Goal: Information Seeking & Learning: Find specific fact

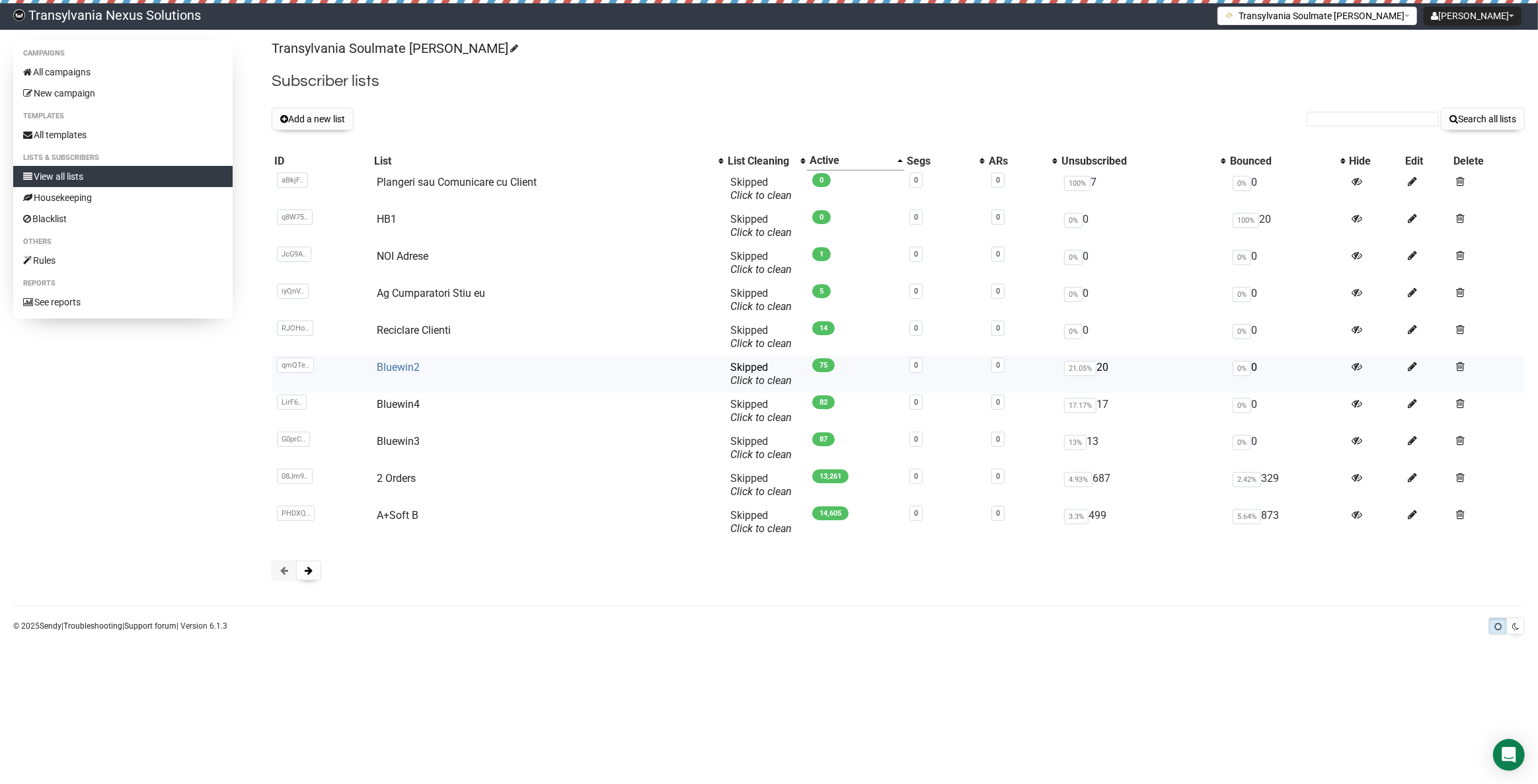
click at [399, 368] on link "Bluewin2" at bounding box center [399, 367] width 43 height 13
paste input "e.joehl@bluewin.ch"
type input "e.joehl@bluewin.ch"
click at [1478, 116] on button "Search all lists" at bounding box center [1482, 119] width 84 height 22
click at [304, 571] on span at bounding box center [308, 570] width 8 height 9
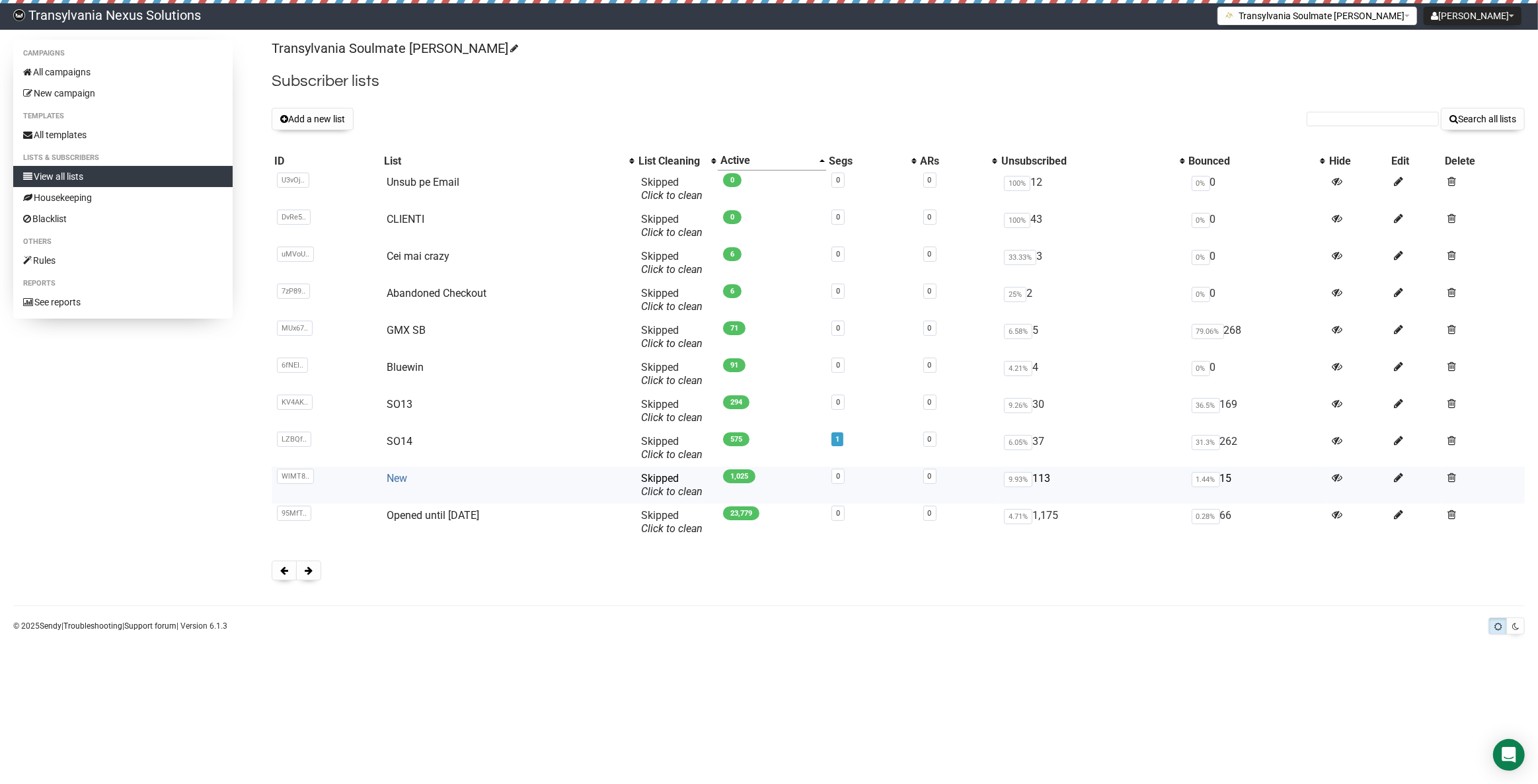
click at [396, 482] on link "New" at bounding box center [397, 478] width 21 height 13
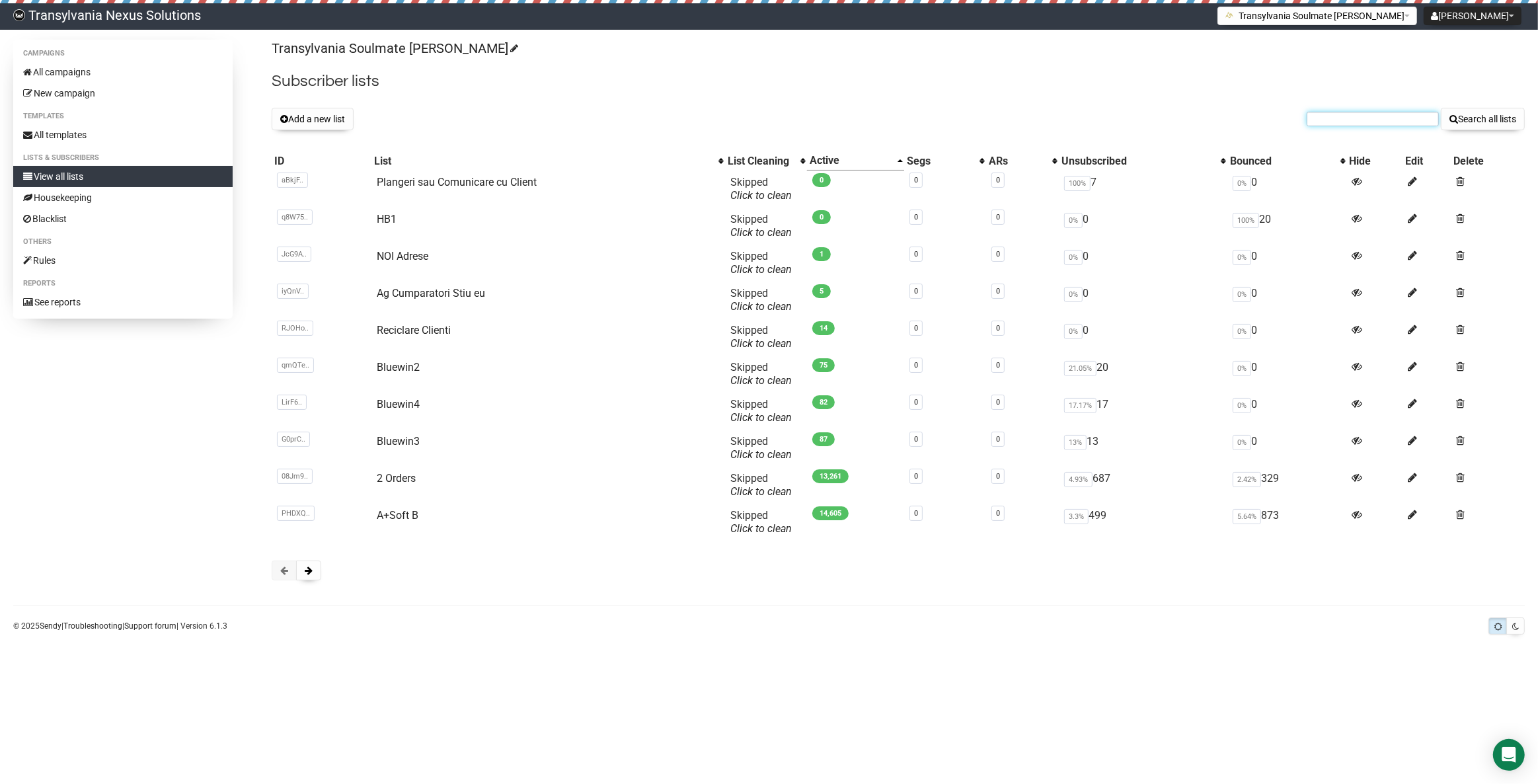
paste input "[EMAIL_ADDRESS][DOMAIN_NAME]"
type input "[EMAIL_ADDRESS][DOMAIN_NAME]"
click at [1466, 123] on button "Search all lists" at bounding box center [1482, 119] width 84 height 22
click at [117, 76] on link "All campaigns" at bounding box center [122, 72] width 219 height 22
click at [71, 134] on link "All templates" at bounding box center [122, 135] width 219 height 22
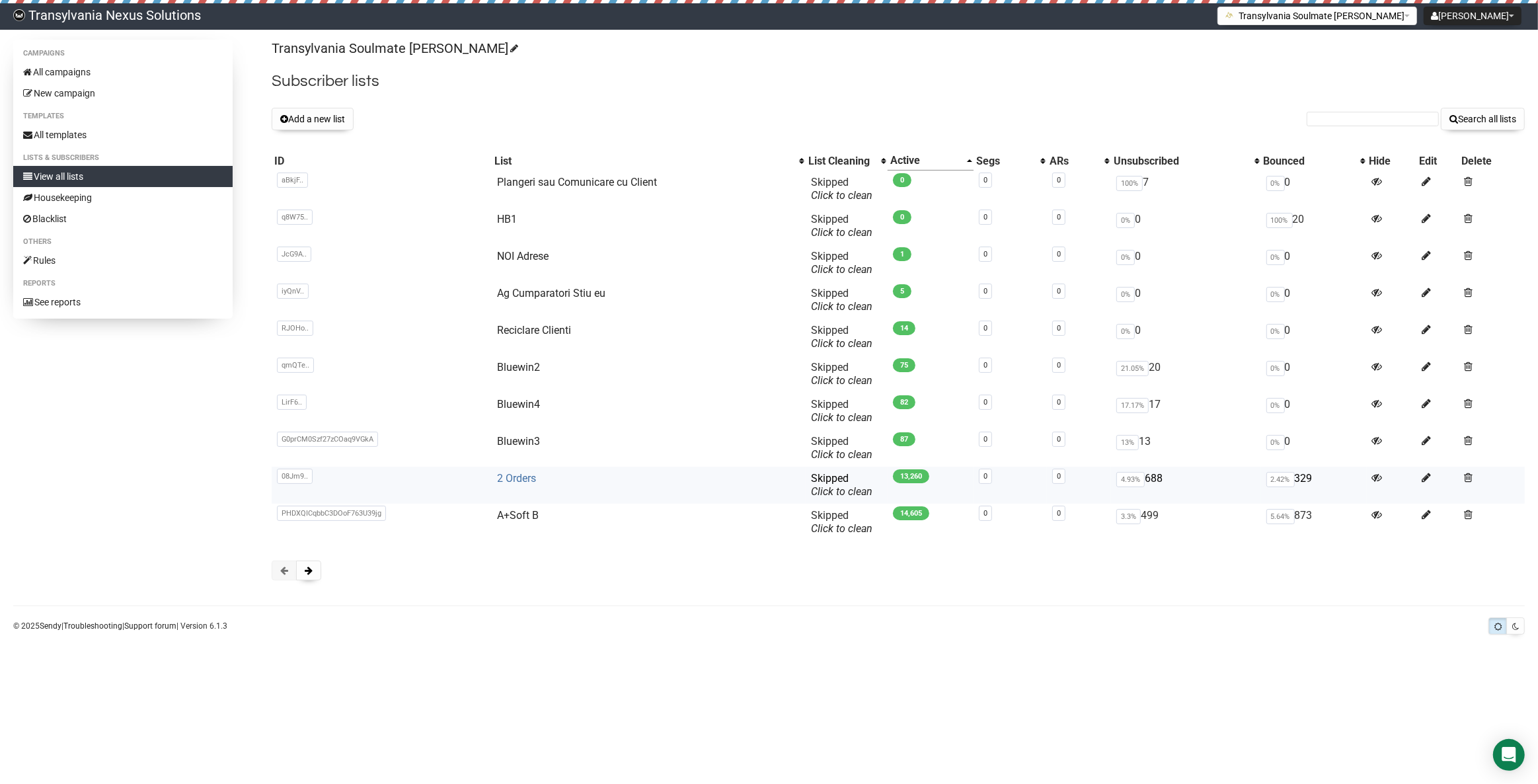
click at [499, 474] on link "2 Orders" at bounding box center [516, 478] width 39 height 13
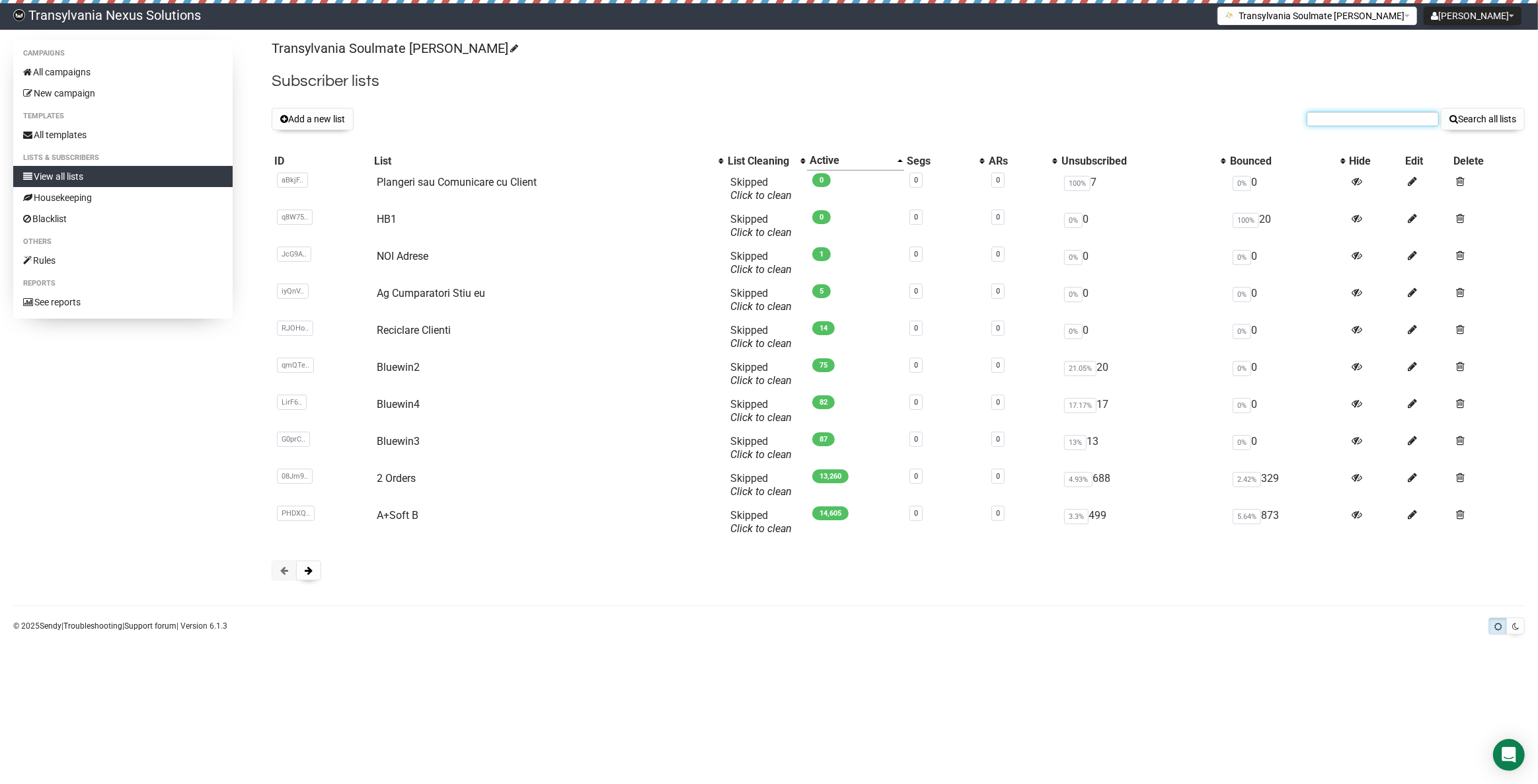
paste input "a.hoffstetter@gmx.de"
type input "a.hoffstetter@gmx.de"
click at [1528, 117] on div "Campaigns All campaigns New campaign Templates All templates Lists & subscriber…" at bounding box center [769, 339] width 1538 height 599
click at [1507, 121] on button "Search all lists" at bounding box center [1482, 119] width 84 height 22
paste input "andrea.ott1@gmx.de"
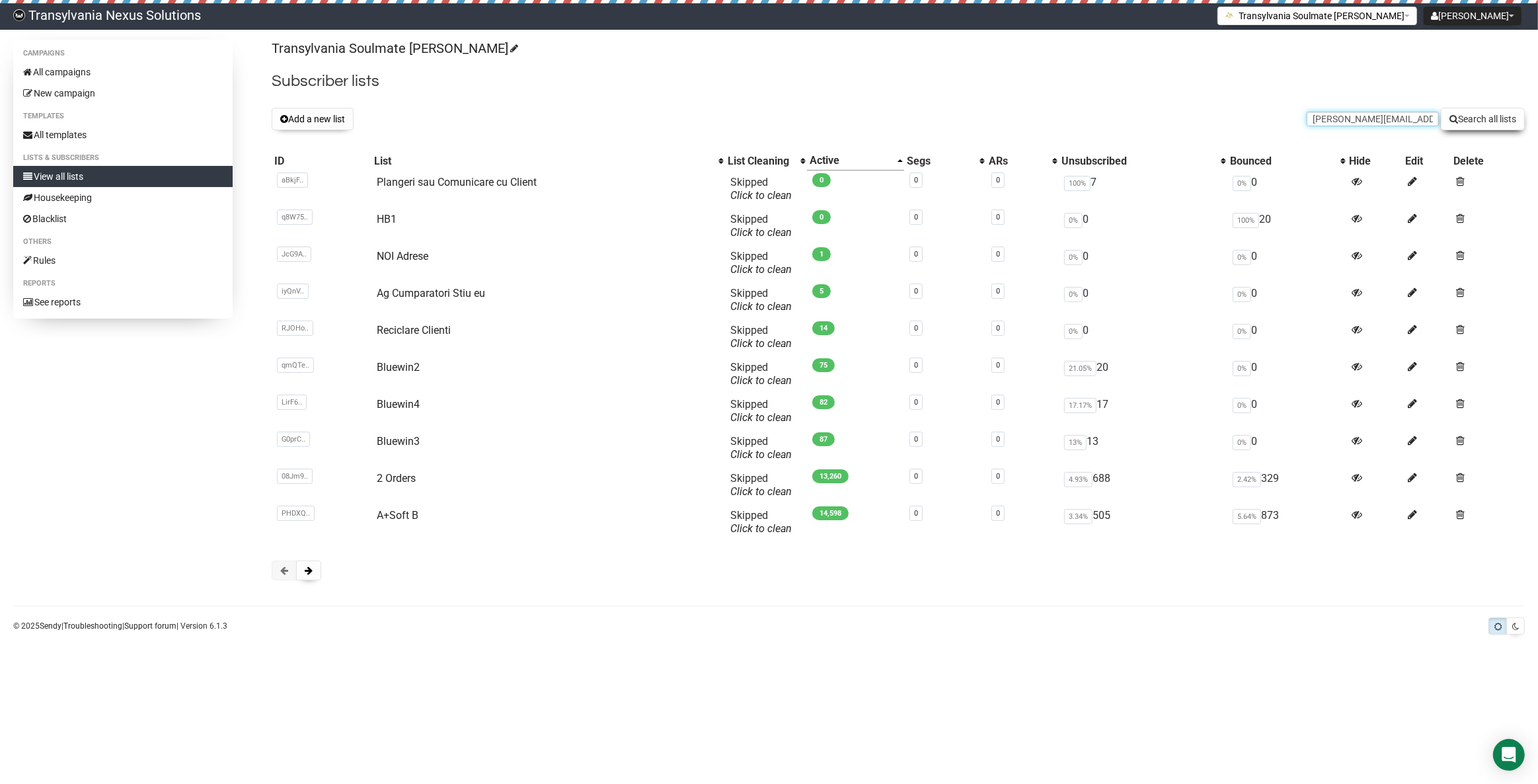
type input "andrea.ott1@gmx.de"
click at [1472, 119] on button "Search all lists" at bounding box center [1482, 119] width 84 height 22
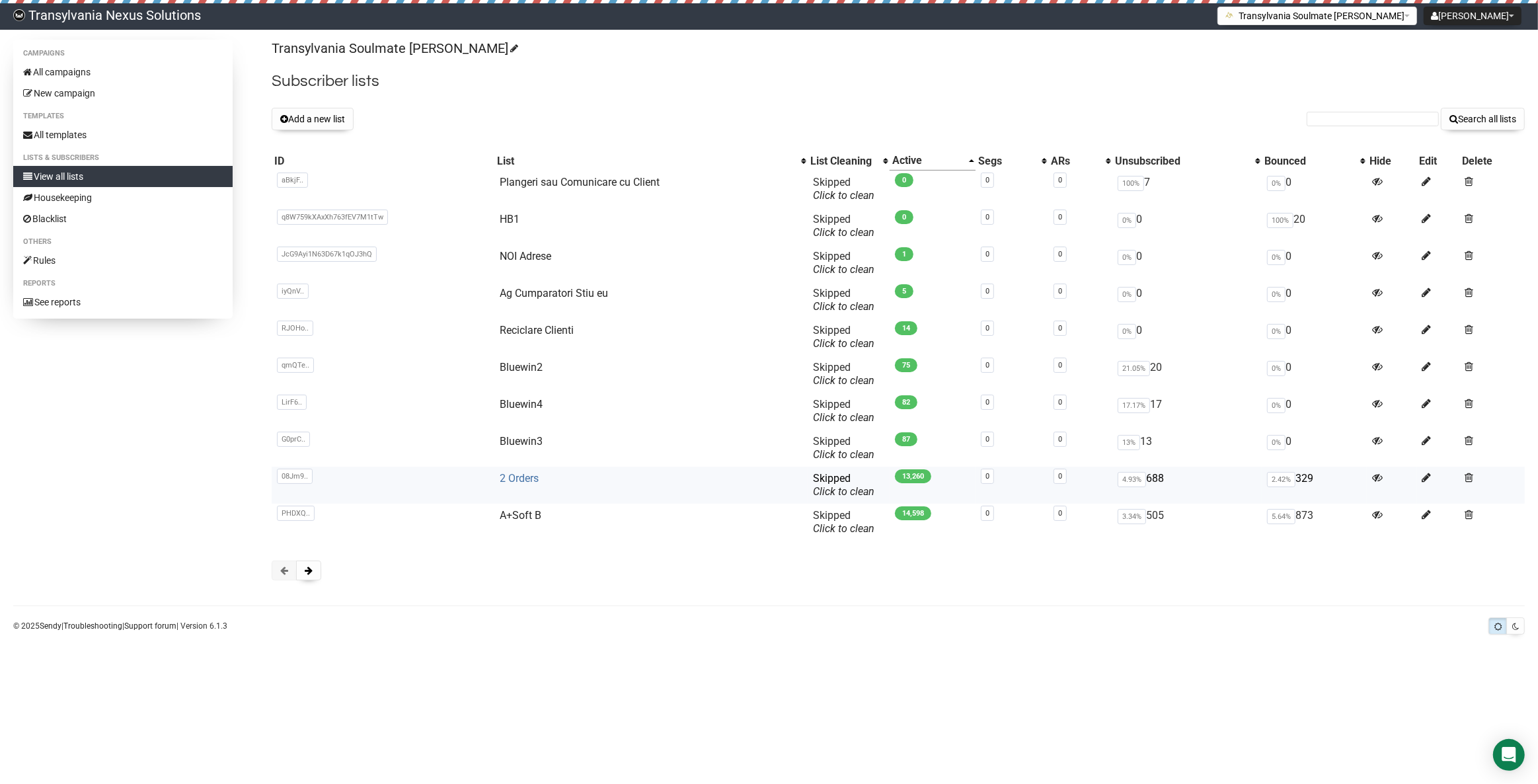
click at [518, 476] on link "2 Orders" at bounding box center [518, 478] width 39 height 13
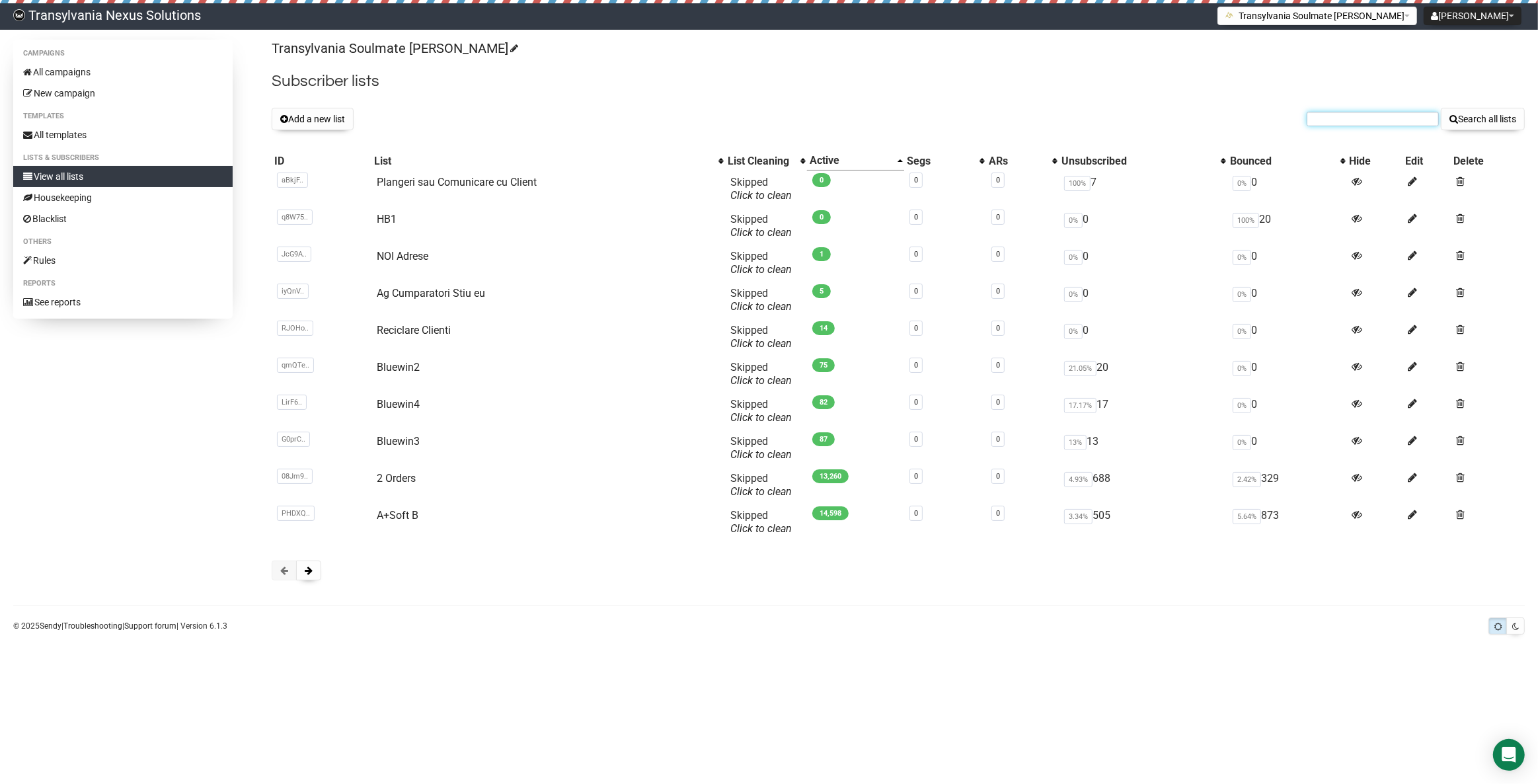
paste input "[EMAIL_ADDRESS][DOMAIN_NAME]"
type input "[EMAIL_ADDRESS][DOMAIN_NAME]"
click at [1491, 124] on button "Search all lists" at bounding box center [1482, 119] width 84 height 22
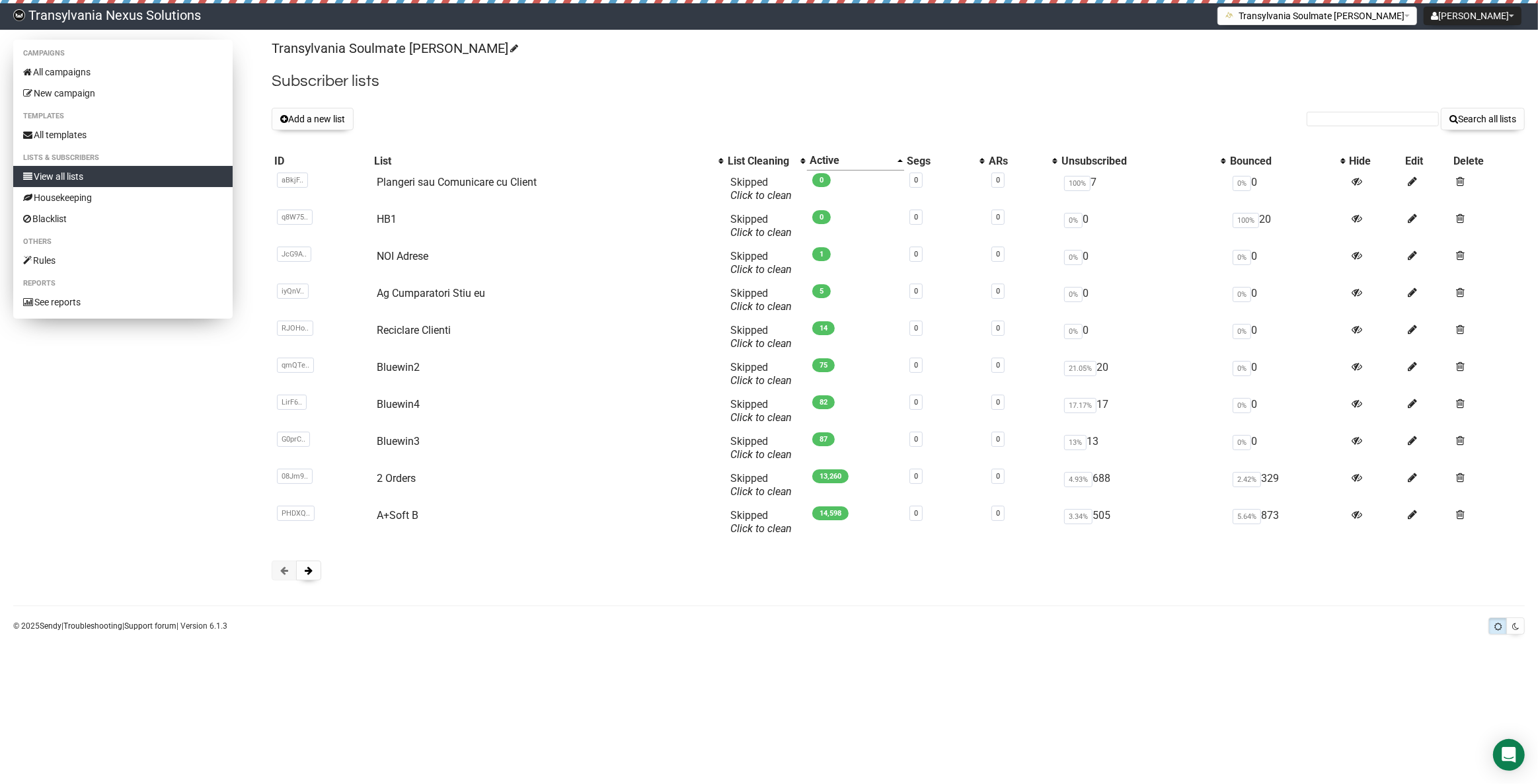
click at [85, 59] on li "Campaigns" at bounding box center [122, 53] width 219 height 16
click at [84, 64] on link "All campaigns" at bounding box center [122, 72] width 219 height 22
paste input "silvia@natoma.cc"
type input "silvia@natoma.cc"
click at [1508, 114] on button "Search all lists" at bounding box center [1482, 119] width 84 height 22
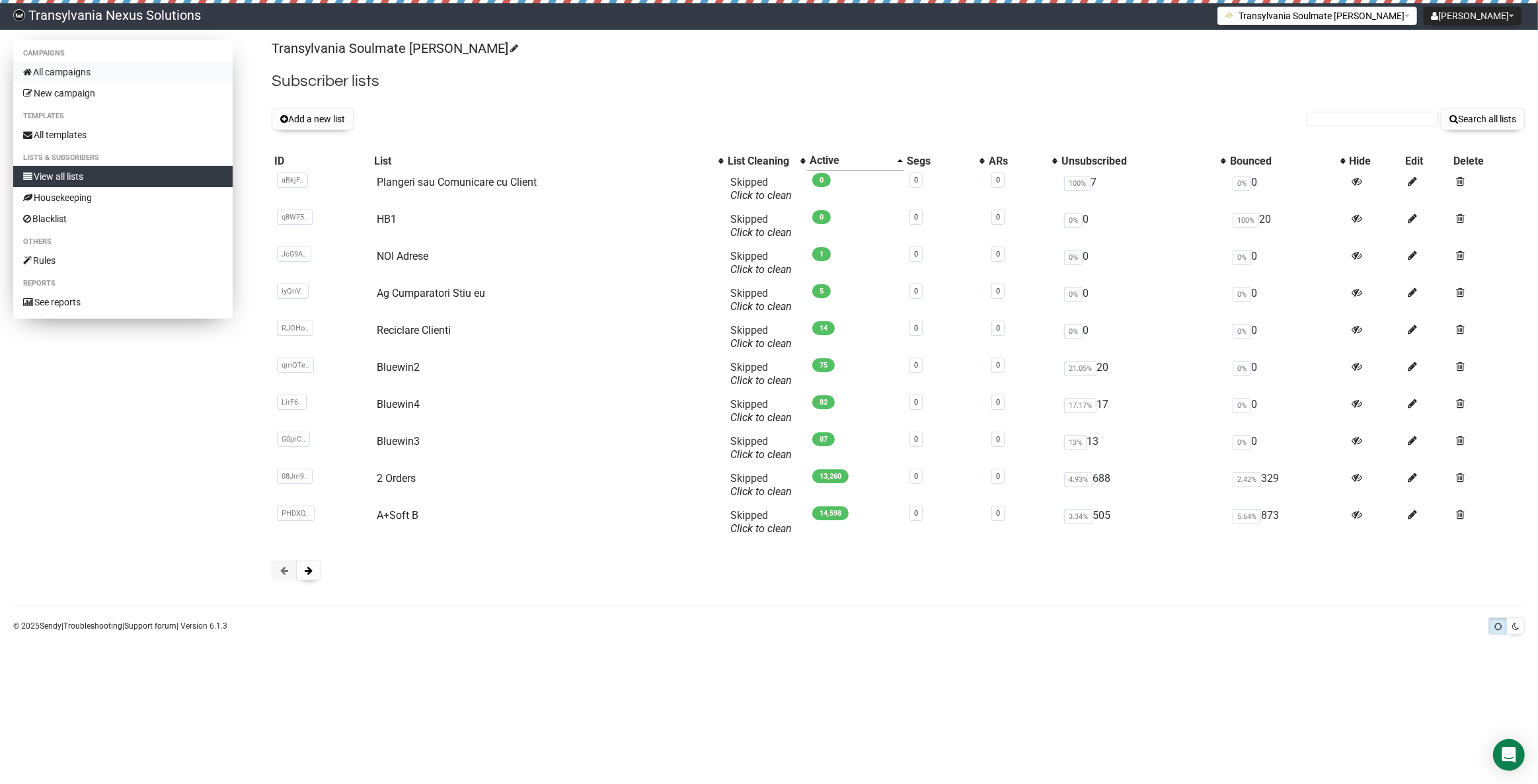
click at [102, 67] on link "All campaigns" at bounding box center [122, 72] width 219 height 22
paste input "herrmann.mandy@freenet.de"
type input "herrmann.mandy@freenet.de"
click at [1483, 131] on div "Transylvania Soulmate Decoder Subscriber lists Add a new list herrmann.mandy@fr…" at bounding box center [898, 317] width 1253 height 554
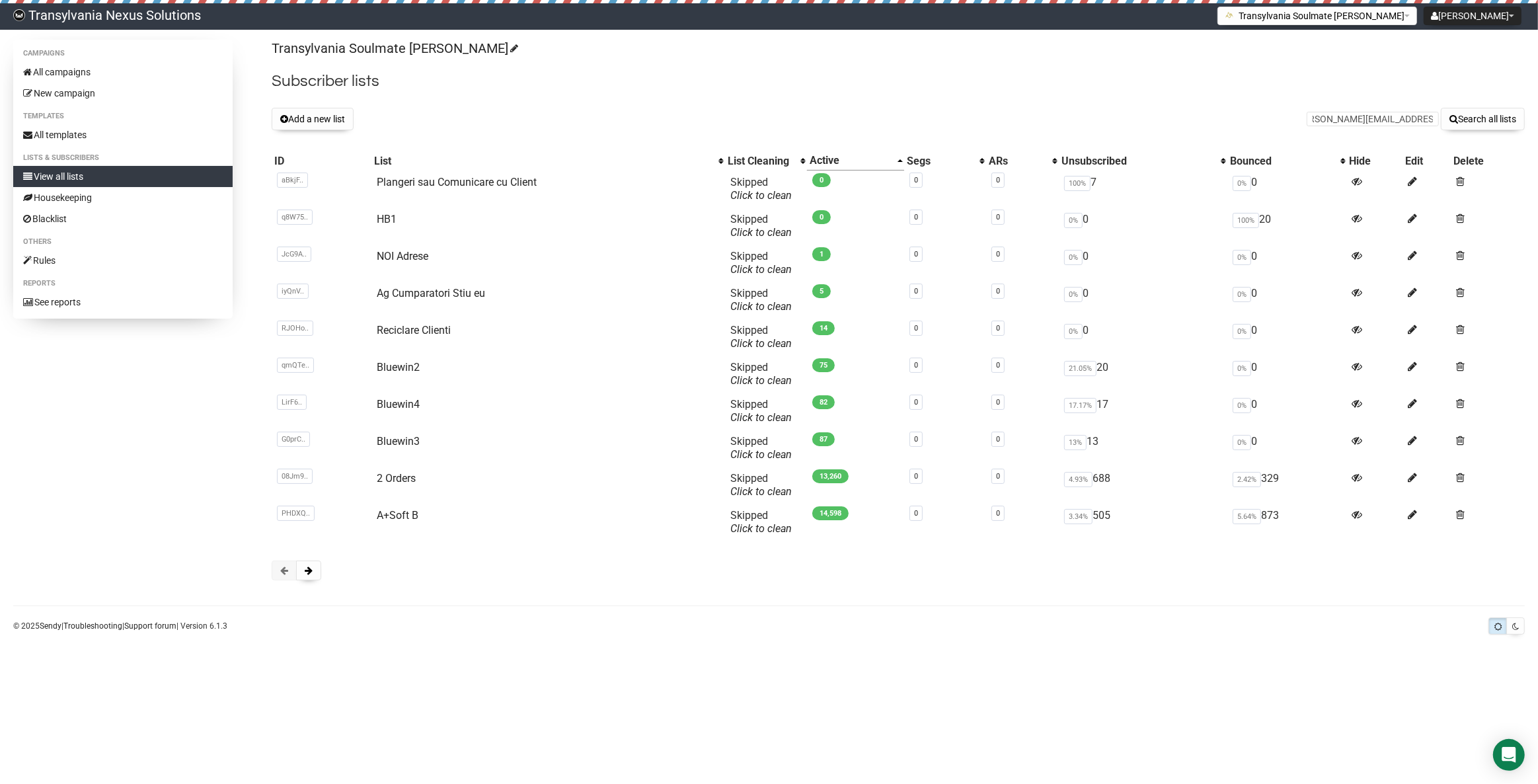
scroll to position [0, 0]
click at [1482, 122] on button "Search all lists" at bounding box center [1482, 119] width 84 height 22
paste input "[EMAIL_ADDRESS][DOMAIN_NAME]"
type input "[EMAIL_ADDRESS][DOMAIN_NAME]"
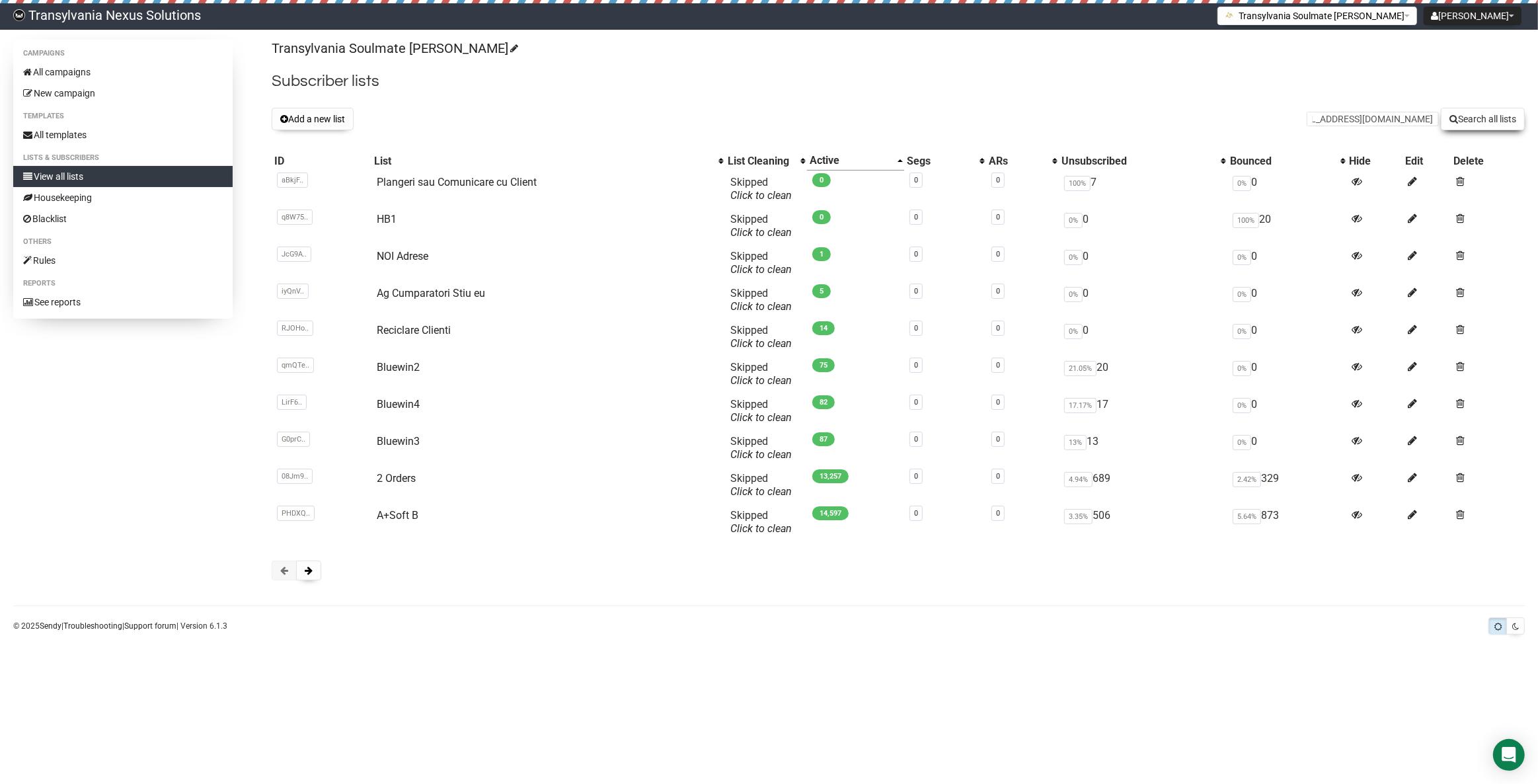
click at [1471, 120] on button "Search all lists" at bounding box center [1482, 119] width 84 height 22
